Goal: Check status

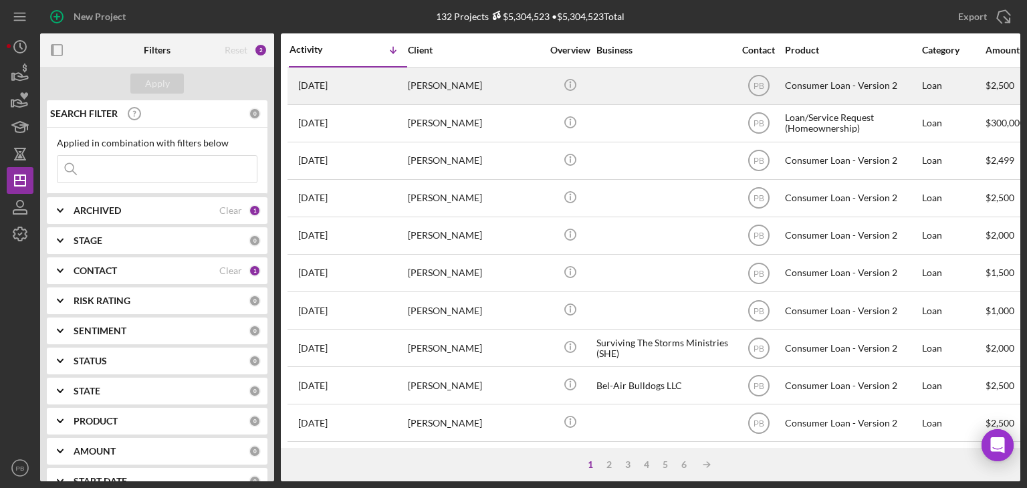
click at [446, 75] on div "[PERSON_NAME]" at bounding box center [475, 85] width 134 height 35
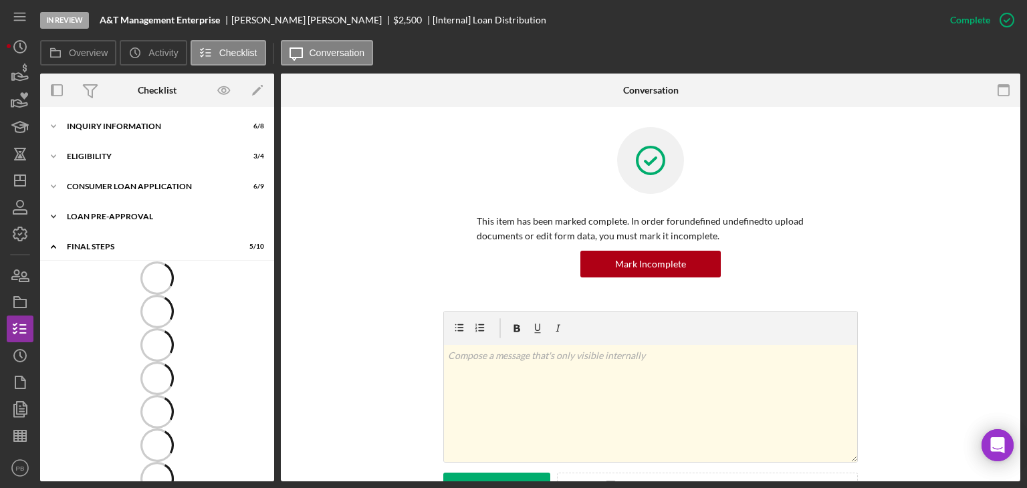
scroll to position [86, 0]
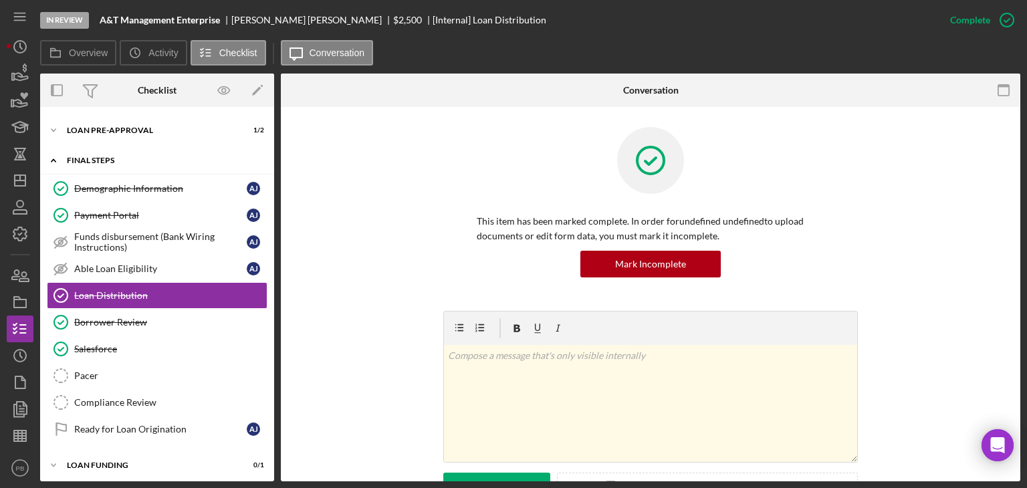
click at [92, 160] on div "FINAL STEPS" at bounding box center [162, 160] width 191 height 8
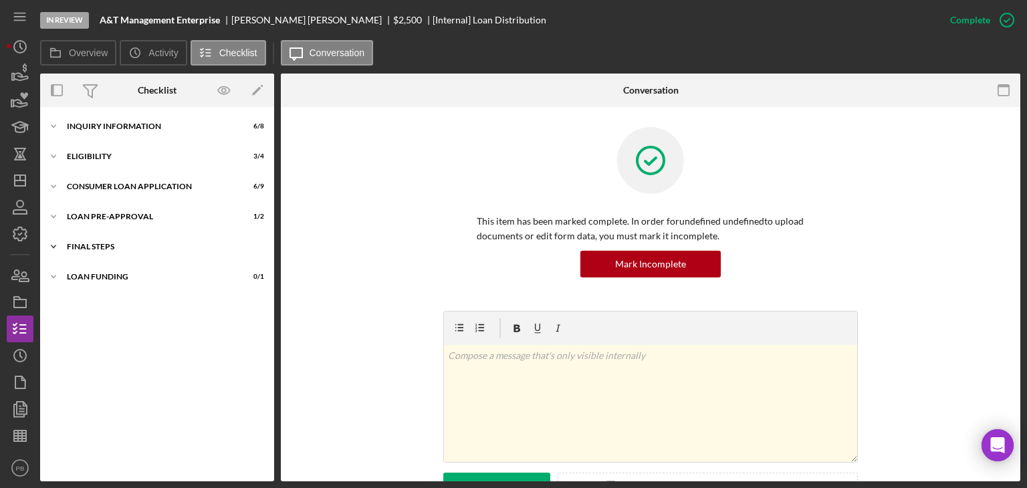
scroll to position [0, 0]
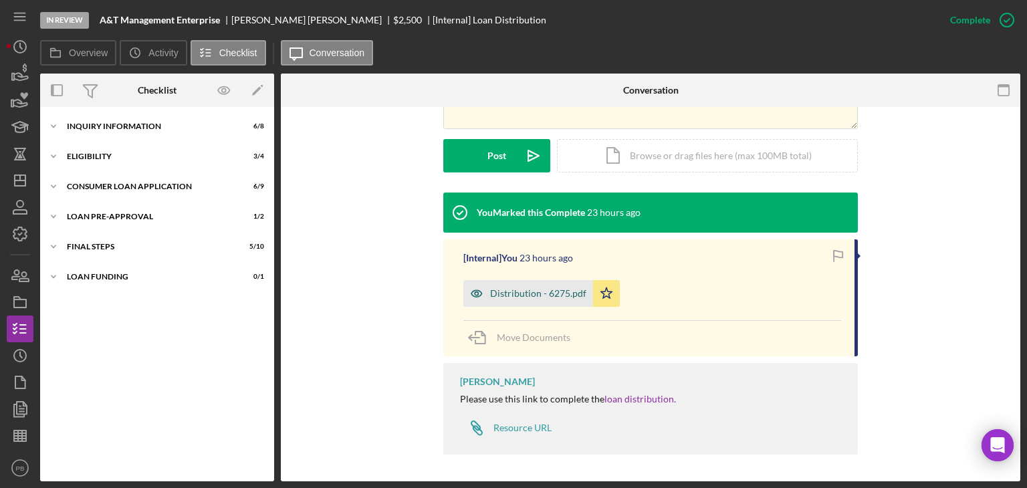
click at [532, 294] on div "Distribution - 6275.pdf" at bounding box center [538, 293] width 96 height 11
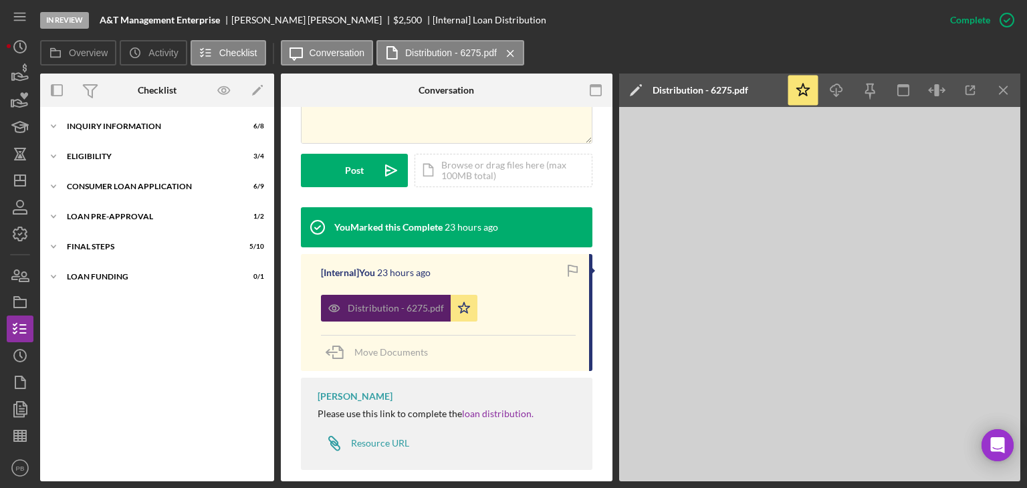
scroll to position [348, 0]
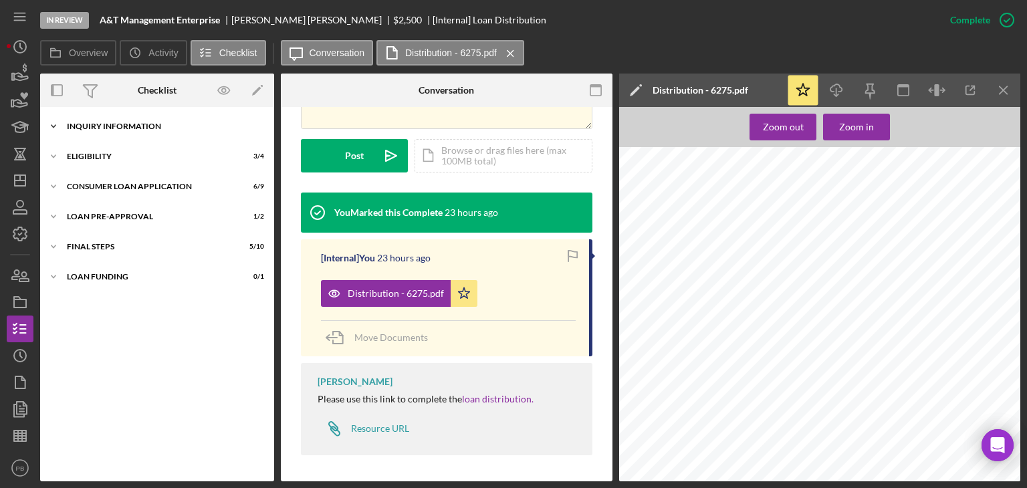
click at [90, 126] on div "Inquiry Information" at bounding box center [162, 126] width 191 height 8
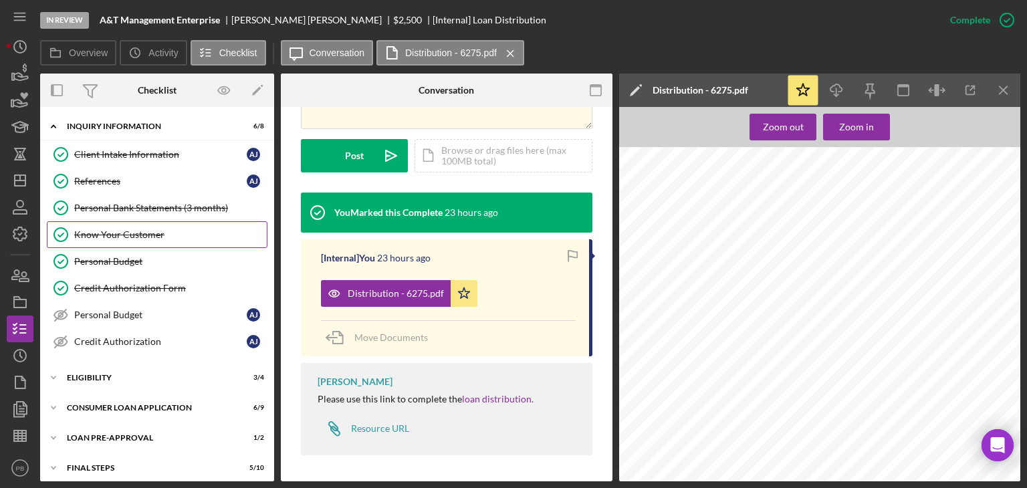
scroll to position [35, 0]
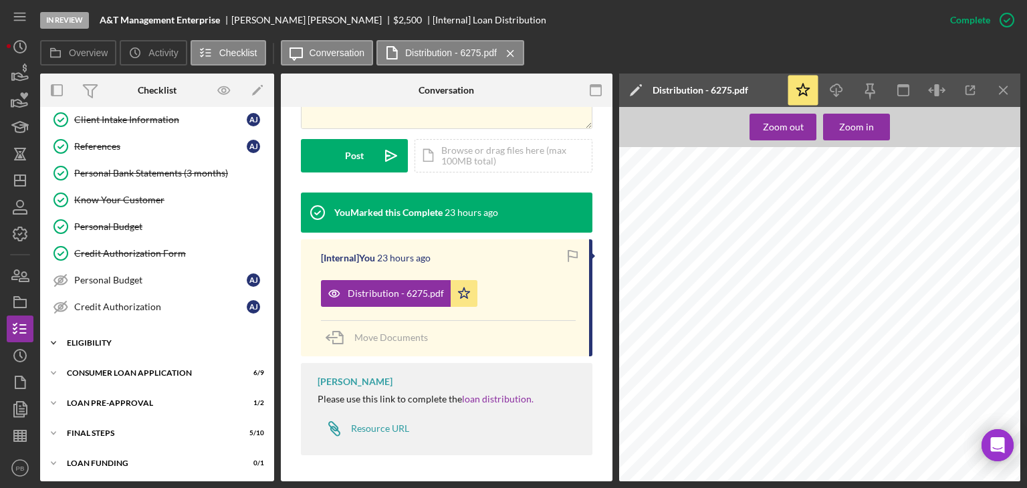
click at [86, 340] on div "Eligibility" at bounding box center [162, 343] width 191 height 8
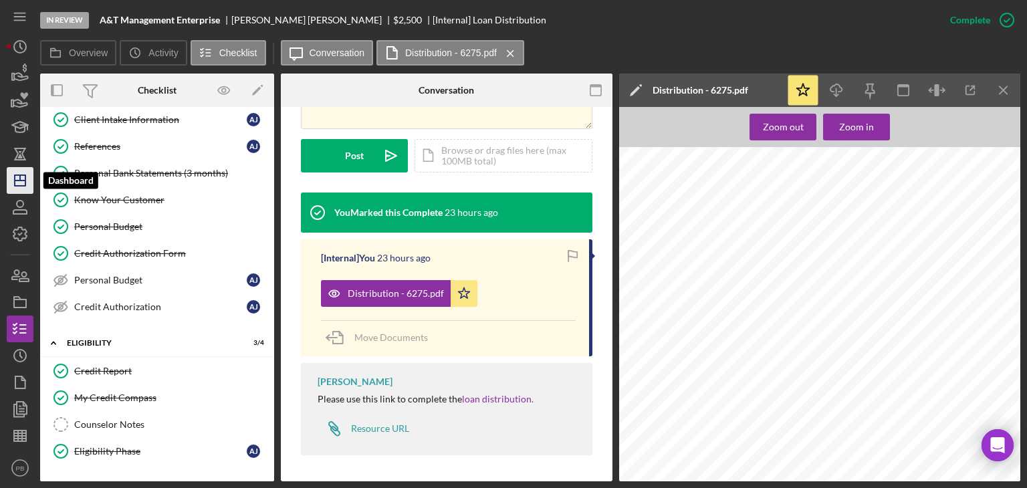
click at [22, 178] on icon "Icon/Dashboard" at bounding box center [19, 180] width 33 height 33
